Goal: Navigation & Orientation: Find specific page/section

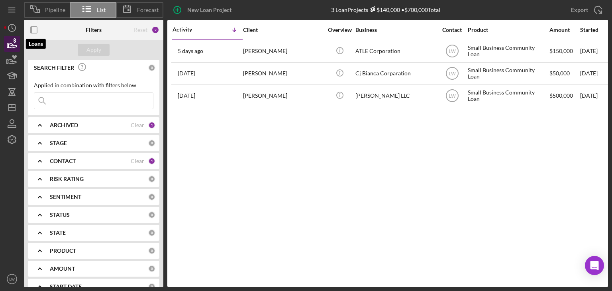
click at [10, 44] on icon "button" at bounding box center [12, 44] width 20 height 20
click at [14, 57] on icon "button" at bounding box center [14, 57] width 5 height 4
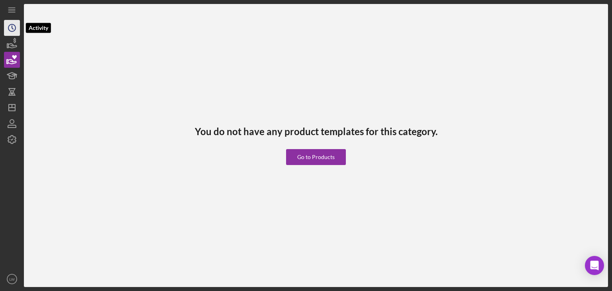
click at [15, 31] on icon "Icon/History" at bounding box center [12, 28] width 20 height 20
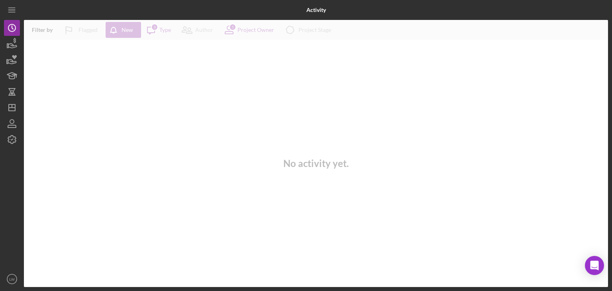
click at [3, 48] on div "Activity Filter by Flagged New Icon/Message 3 Type Author 1 Project Owner Icon/…" at bounding box center [306, 145] width 612 height 291
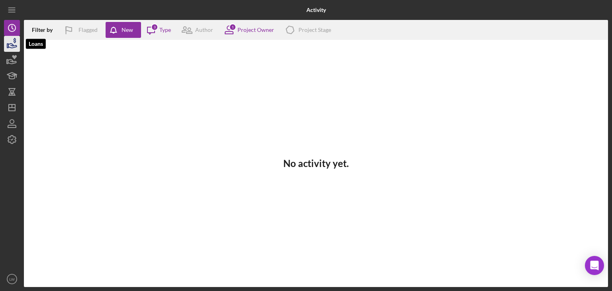
click at [10, 43] on icon "button" at bounding box center [12, 44] width 20 height 20
